Goal: Information Seeking & Learning: Learn about a topic

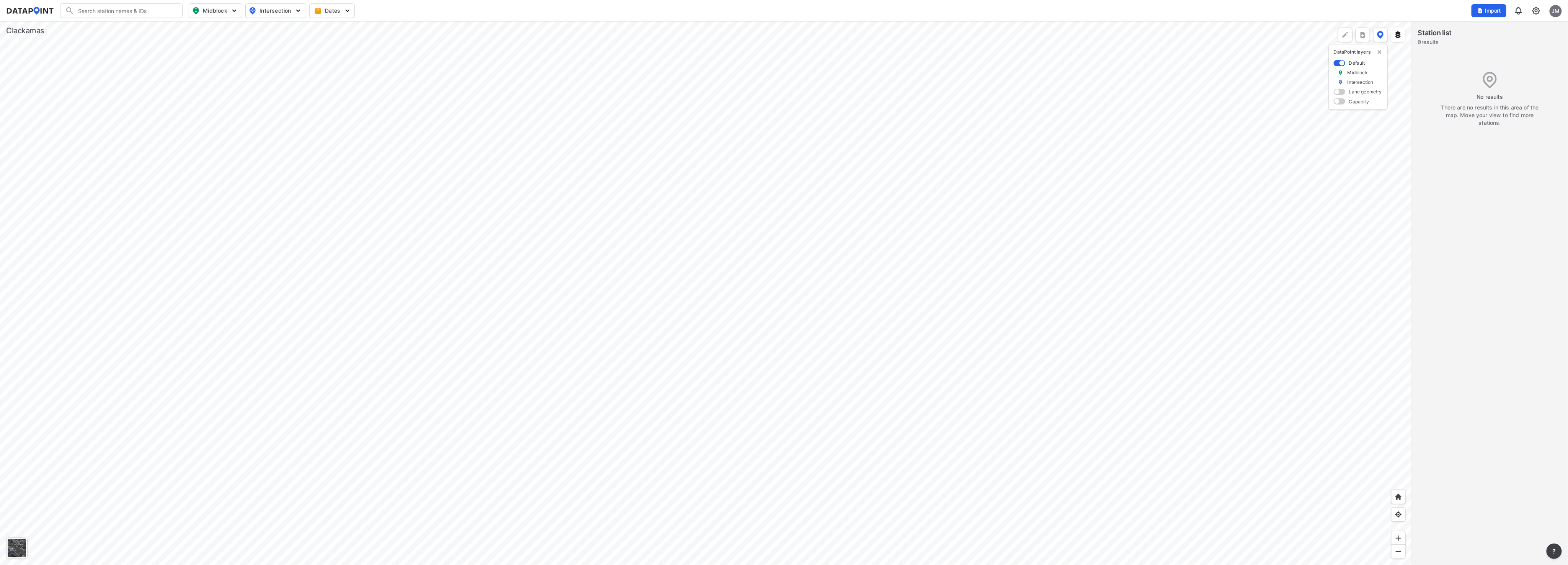
click at [361, 348] on div at bounding box center [706, 293] width 1412 height 544
click at [397, 454] on div at bounding box center [706, 293] width 1412 height 544
click at [776, 253] on div at bounding box center [706, 293] width 1412 height 544
click at [617, 376] on div at bounding box center [706, 293] width 1412 height 544
click at [878, 246] on div at bounding box center [706, 293] width 1412 height 544
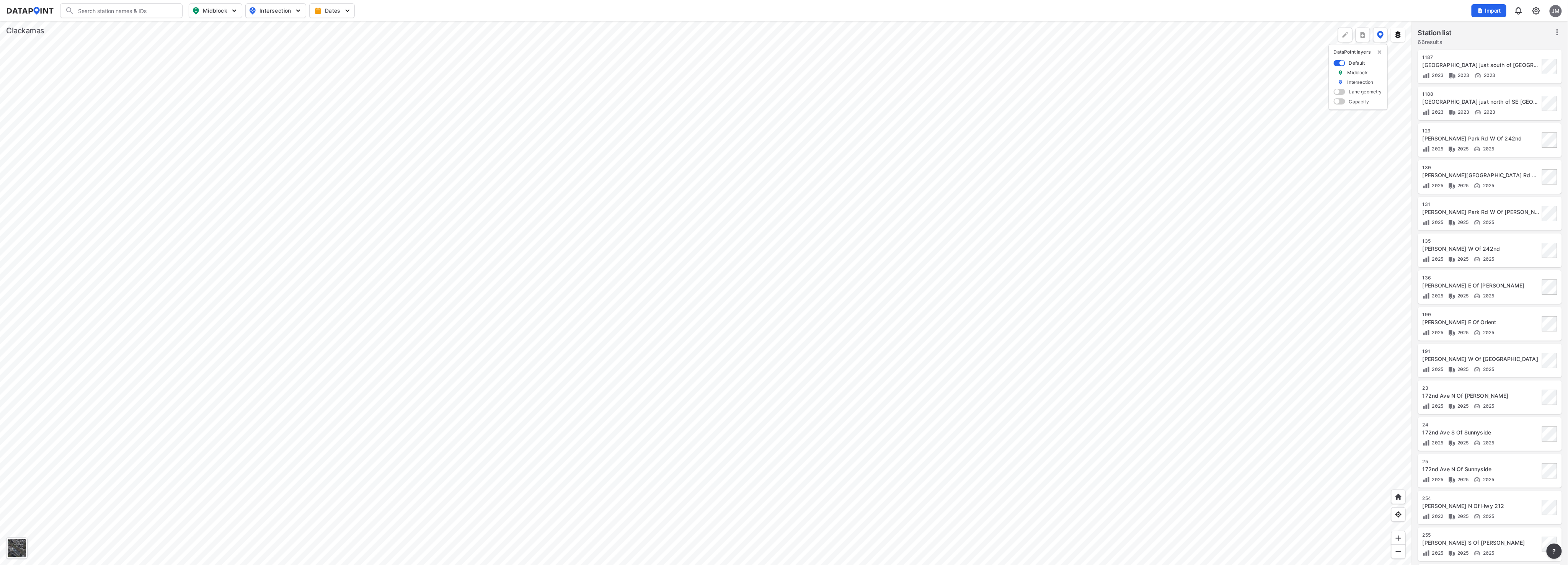
click at [624, 437] on div at bounding box center [706, 293] width 1412 height 544
click at [484, 435] on div at bounding box center [706, 293] width 1412 height 544
click at [460, 359] on div at bounding box center [706, 293] width 1412 height 544
click at [448, 332] on div at bounding box center [706, 293] width 1412 height 544
click at [436, 188] on div at bounding box center [706, 293] width 1412 height 544
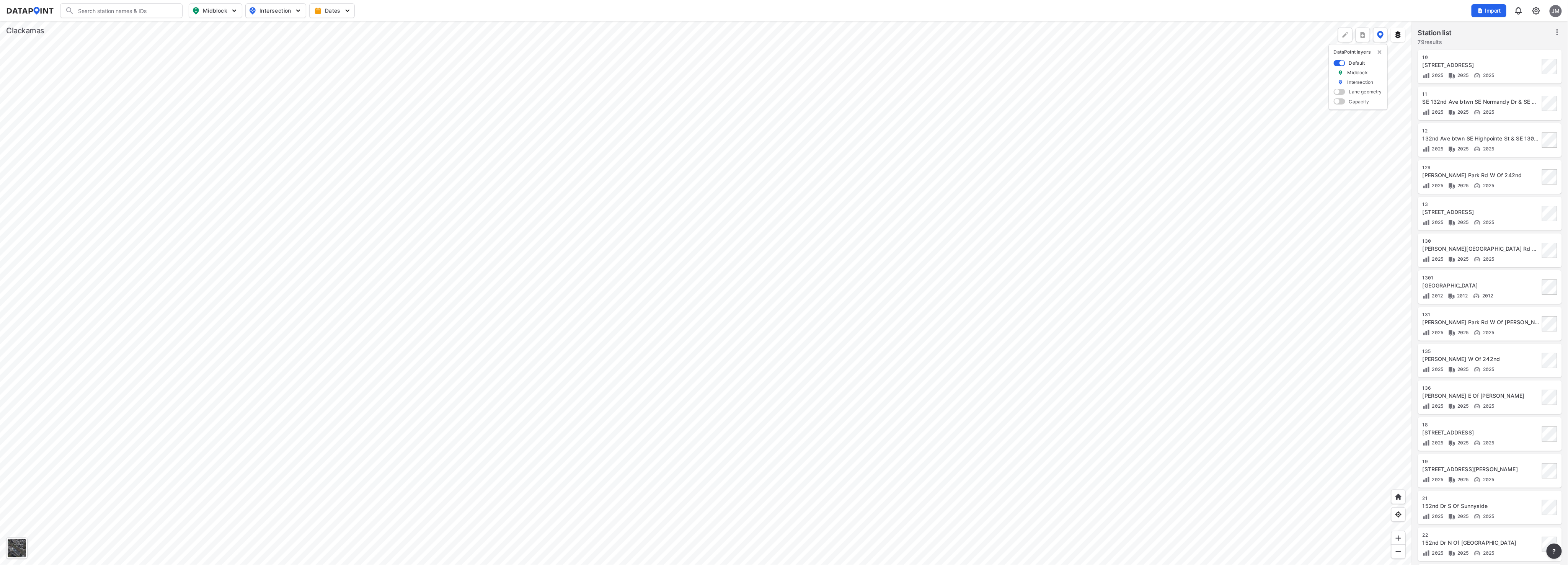
click at [378, 194] on div at bounding box center [706, 293] width 1412 height 544
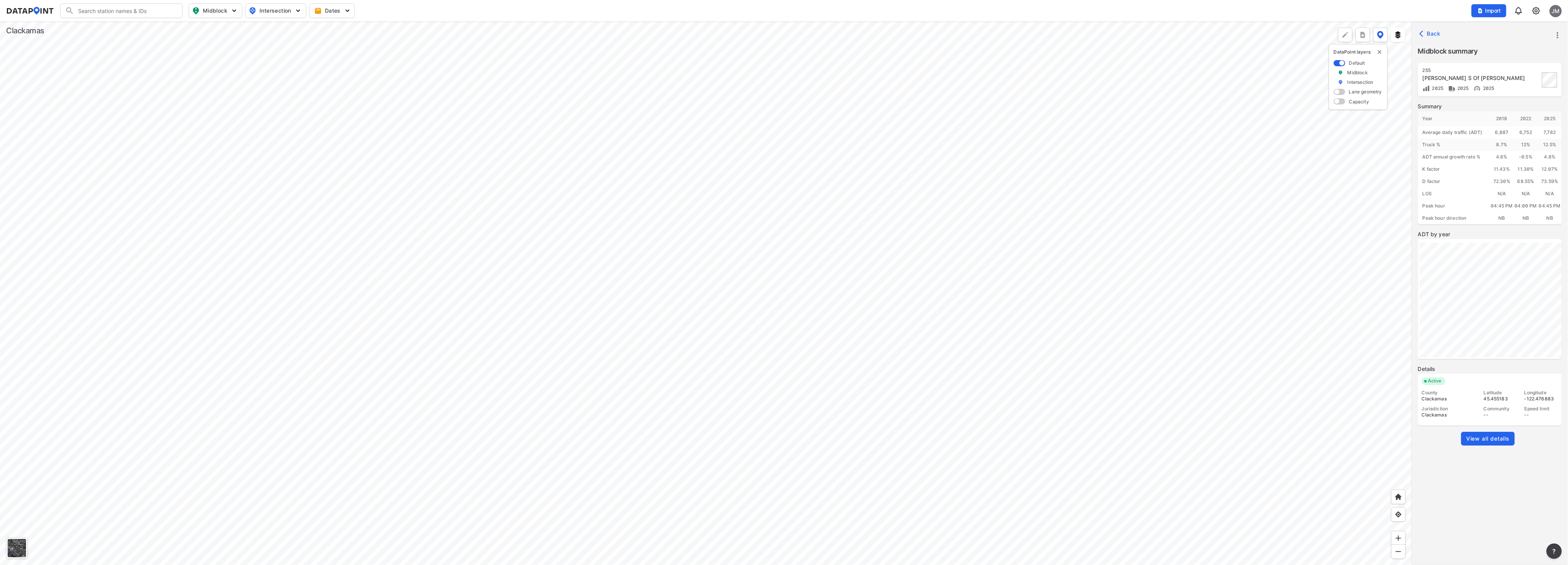
click at [1491, 435] on span "View all details" at bounding box center [1488, 438] width 43 height 8
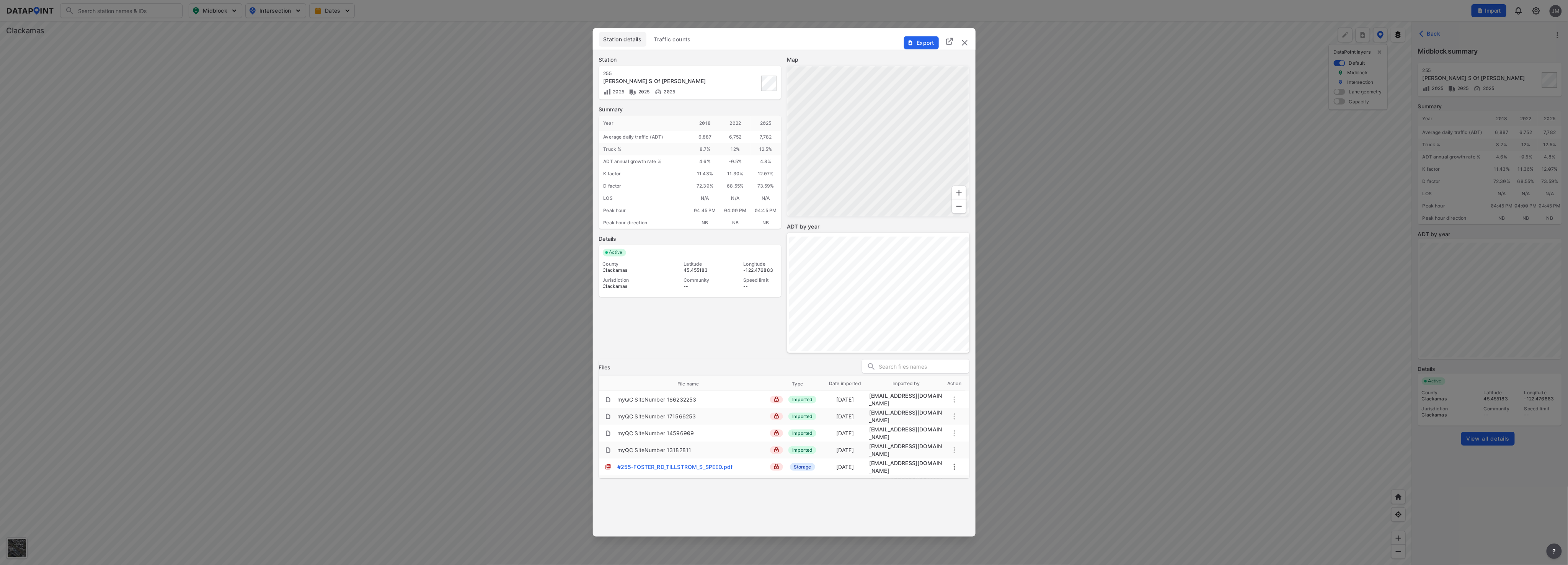
click at [683, 40] on span "Traffic counts" at bounding box center [672, 40] width 37 height 8
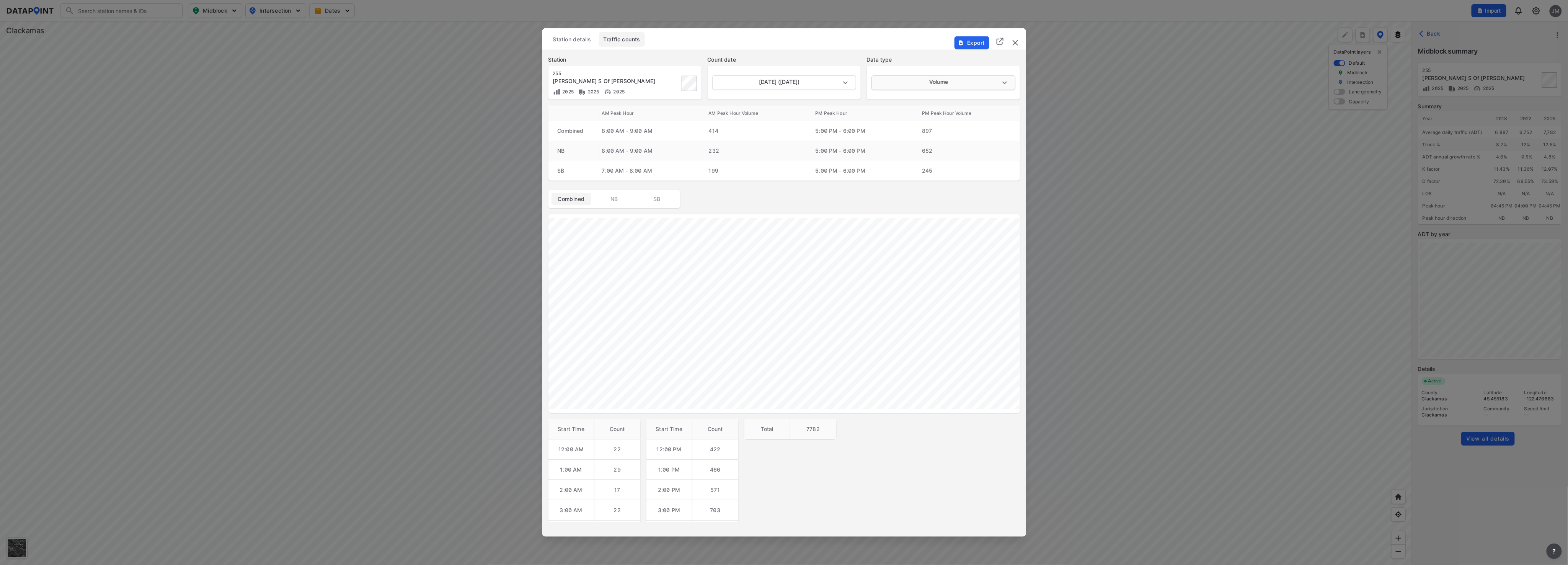
click at [1004, 79] on body "Search Please enter a search term. Midblock Intersection Dates Import JM Import…" at bounding box center [784, 282] width 1568 height 565
click at [889, 108] on li "Speed" at bounding box center [943, 111] width 143 height 14
type input "Speed"
click at [1014, 41] on img "delete" at bounding box center [1015, 43] width 9 height 9
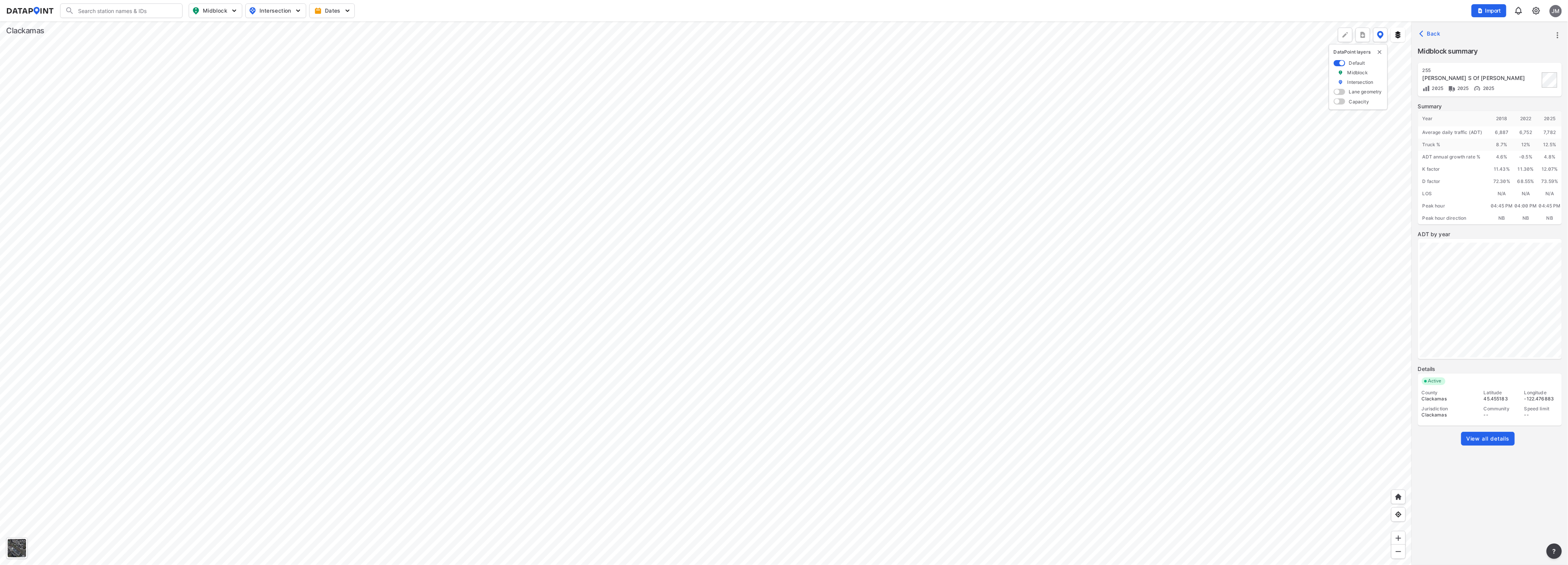
click at [364, 148] on div at bounding box center [706, 293] width 1412 height 544
click at [371, 156] on div at bounding box center [706, 293] width 1412 height 544
click at [367, 155] on div at bounding box center [706, 293] width 1412 height 544
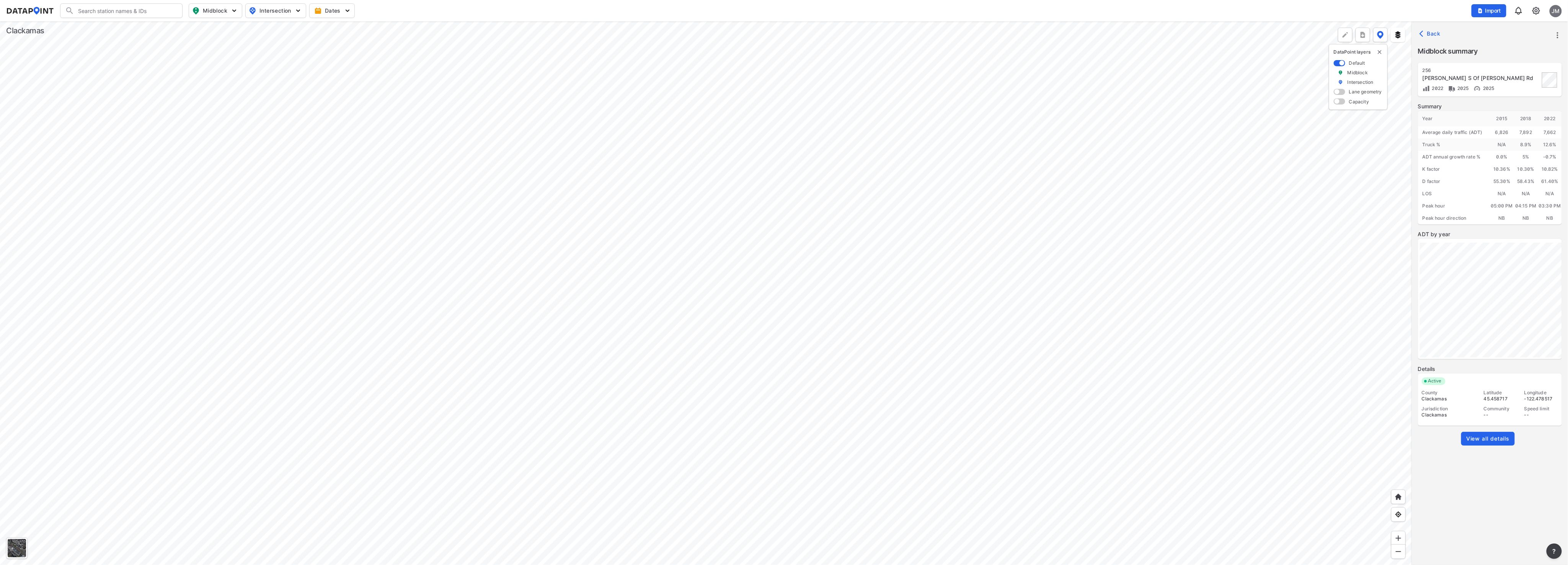
click at [1494, 436] on span "View all details" at bounding box center [1488, 438] width 43 height 8
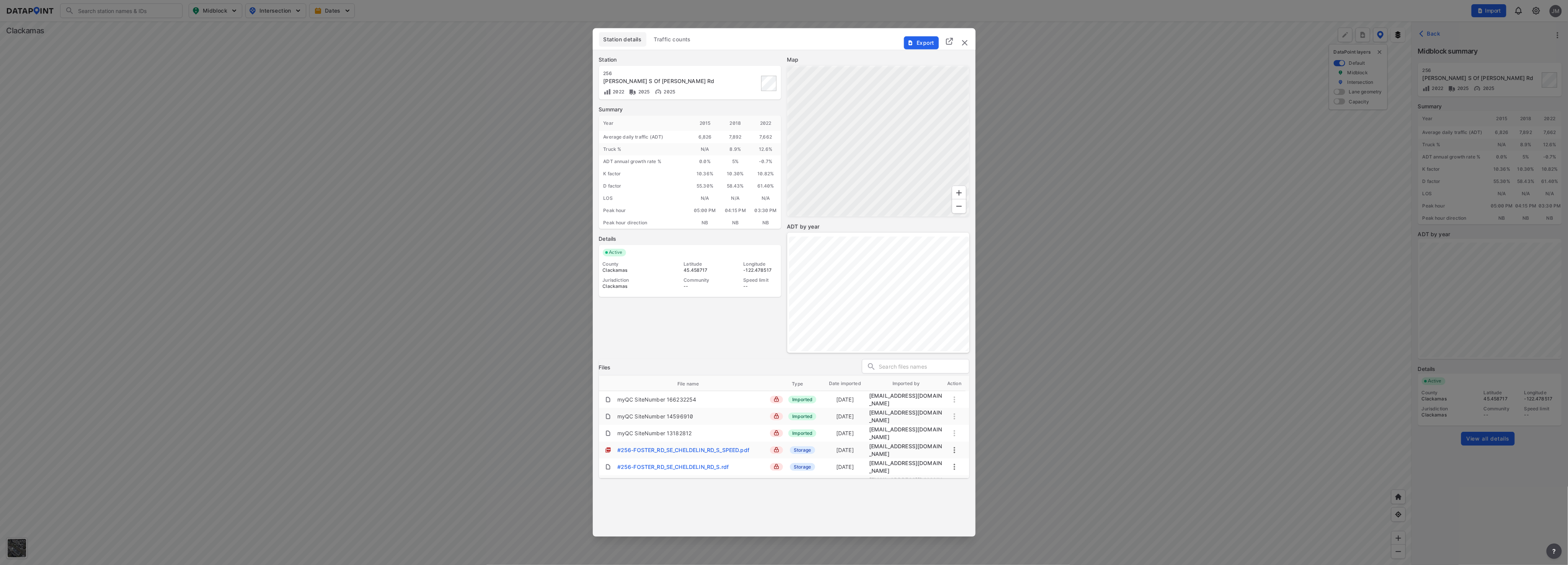
click at [681, 36] on span "Traffic counts" at bounding box center [672, 40] width 37 height 8
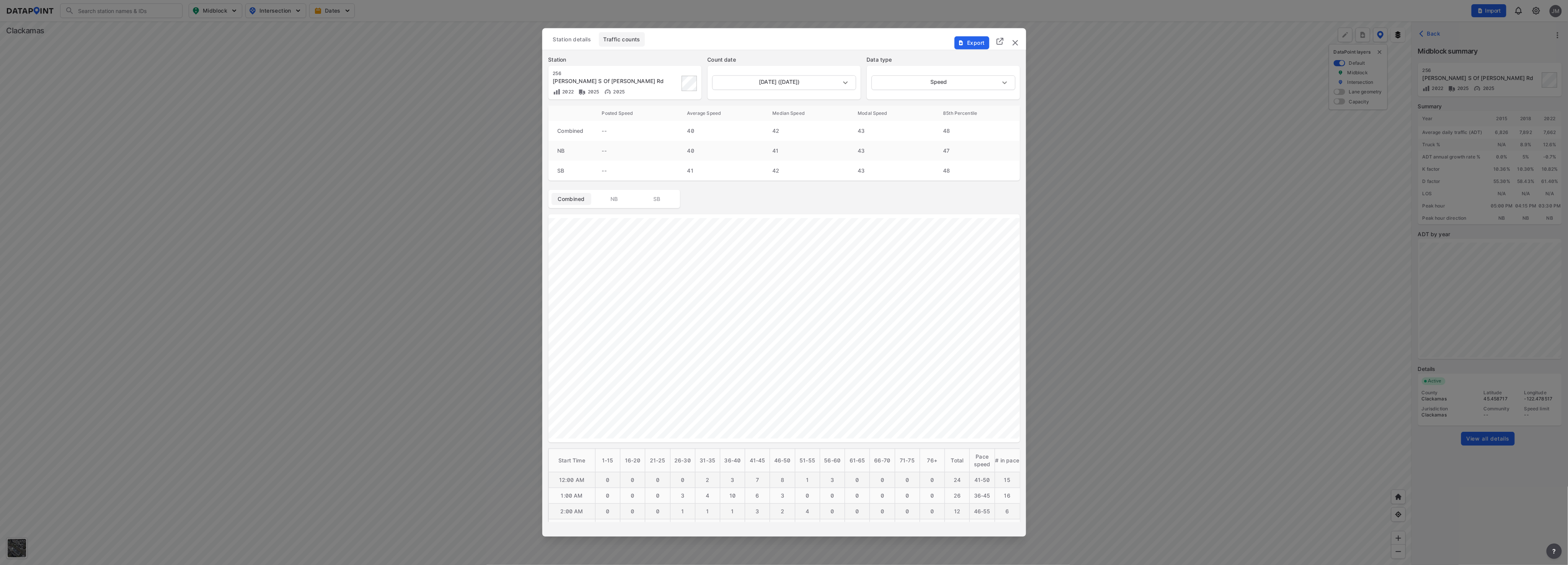
click at [1012, 41] on img "delete" at bounding box center [1015, 43] width 9 height 9
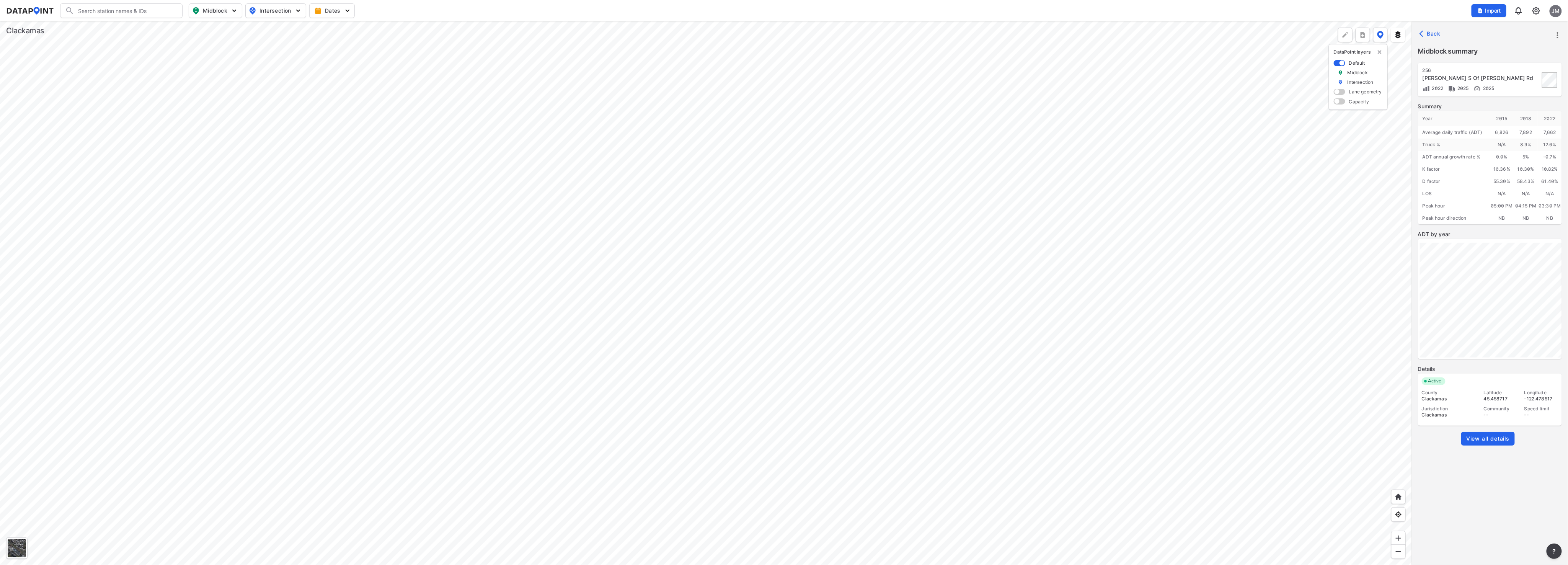
click at [499, 256] on div at bounding box center [706, 293] width 1412 height 544
click at [655, 284] on div at bounding box center [706, 293] width 1412 height 544
click at [531, 178] on div at bounding box center [706, 293] width 1412 height 544
click at [448, 278] on div at bounding box center [706, 293] width 1412 height 544
click at [460, 416] on div at bounding box center [706, 293] width 1412 height 544
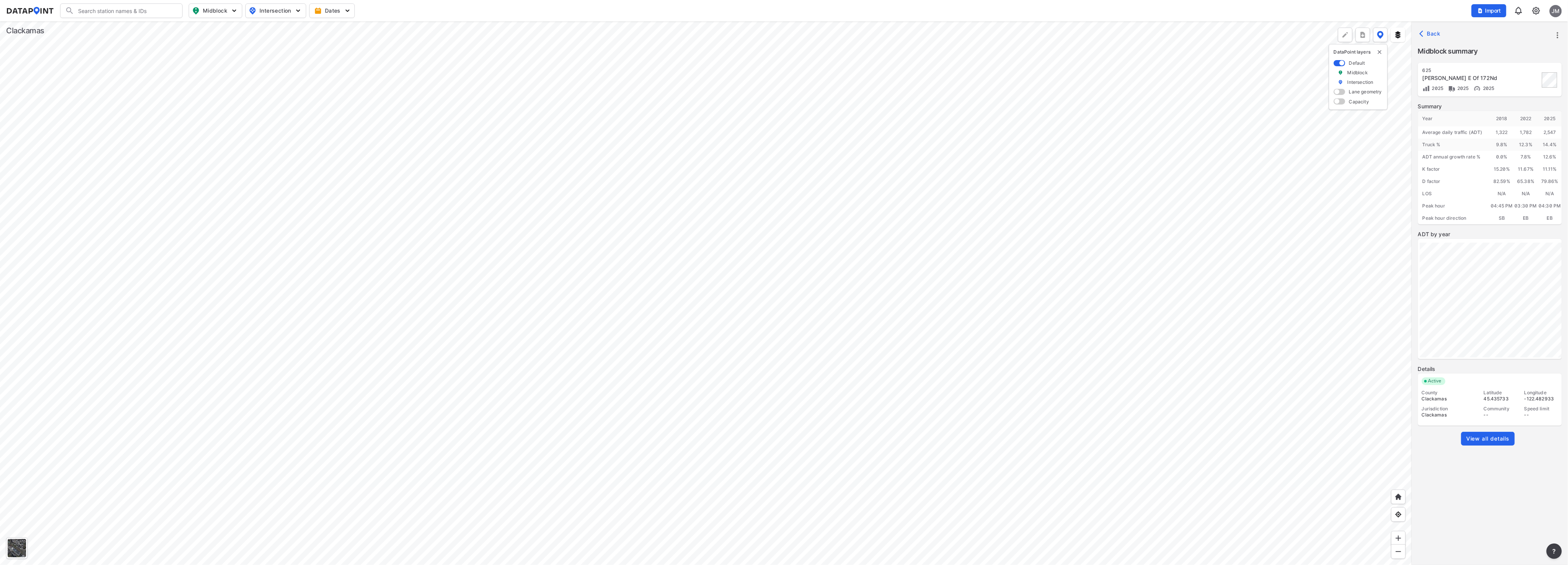
click at [451, 262] on div at bounding box center [706, 293] width 1412 height 544
click at [550, 278] on div at bounding box center [706, 293] width 1412 height 544
